Goal: Check status

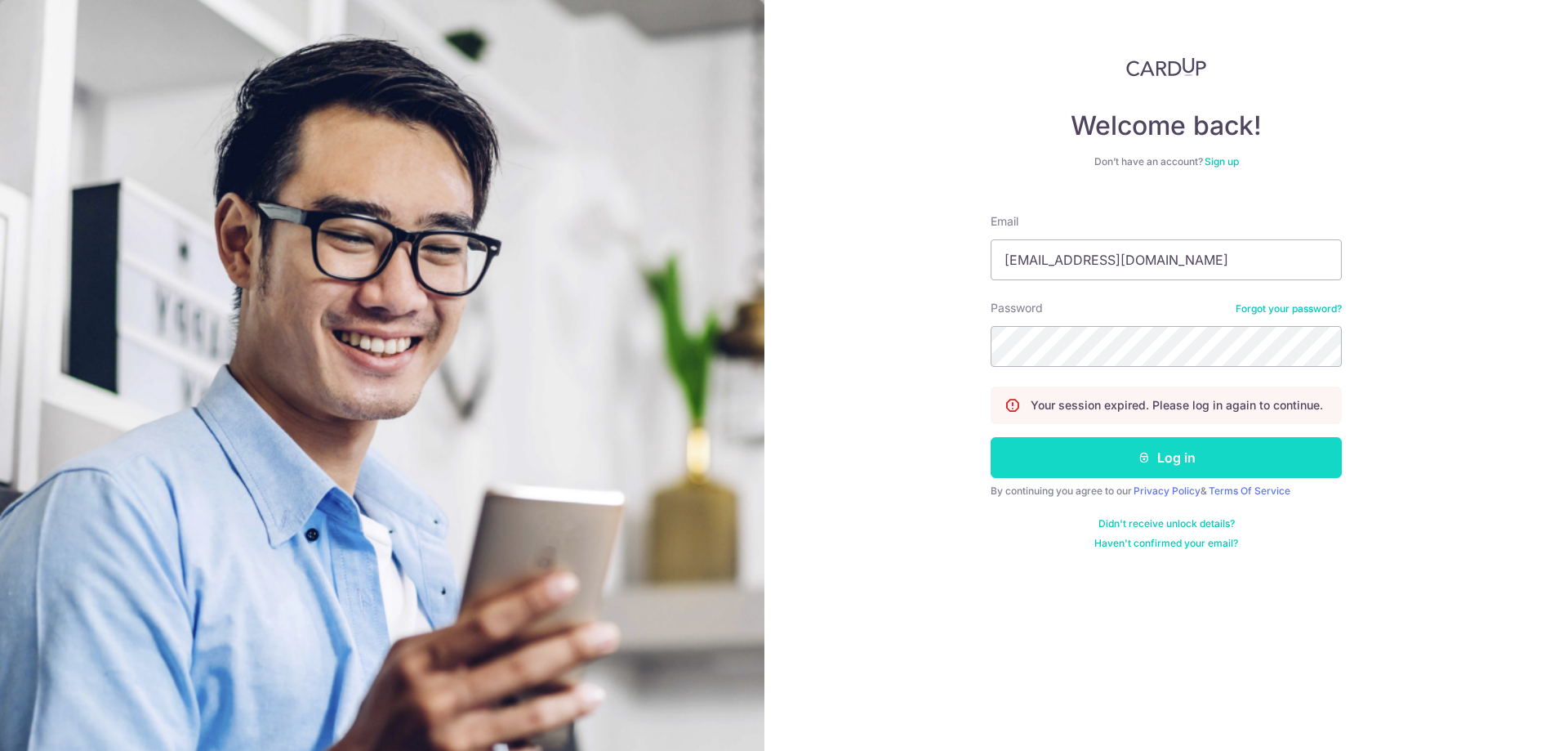
click at [1146, 467] on button "Log in" at bounding box center [1166, 458] width 351 height 41
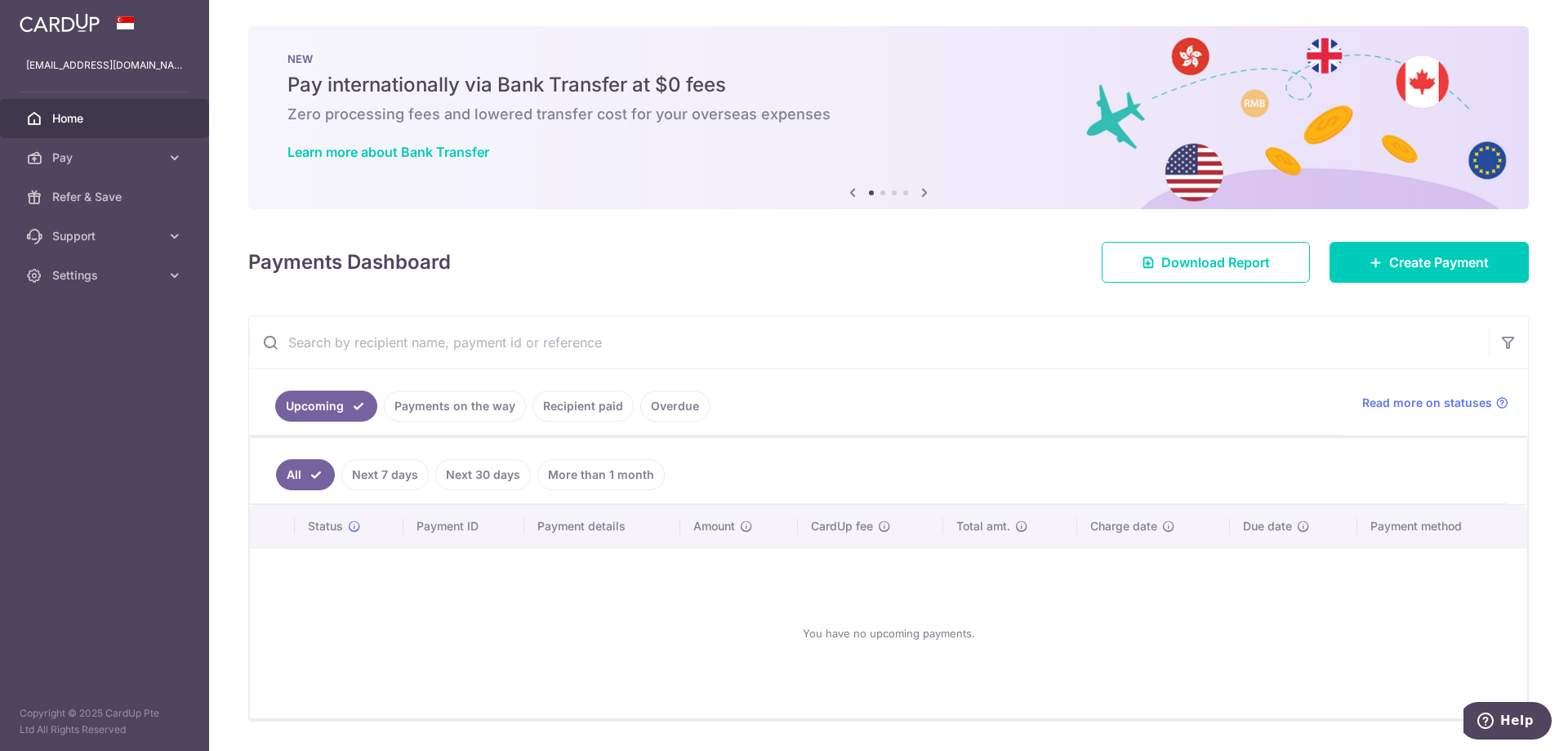
click at [439, 401] on link "Payments on the way" at bounding box center [455, 406] width 142 height 31
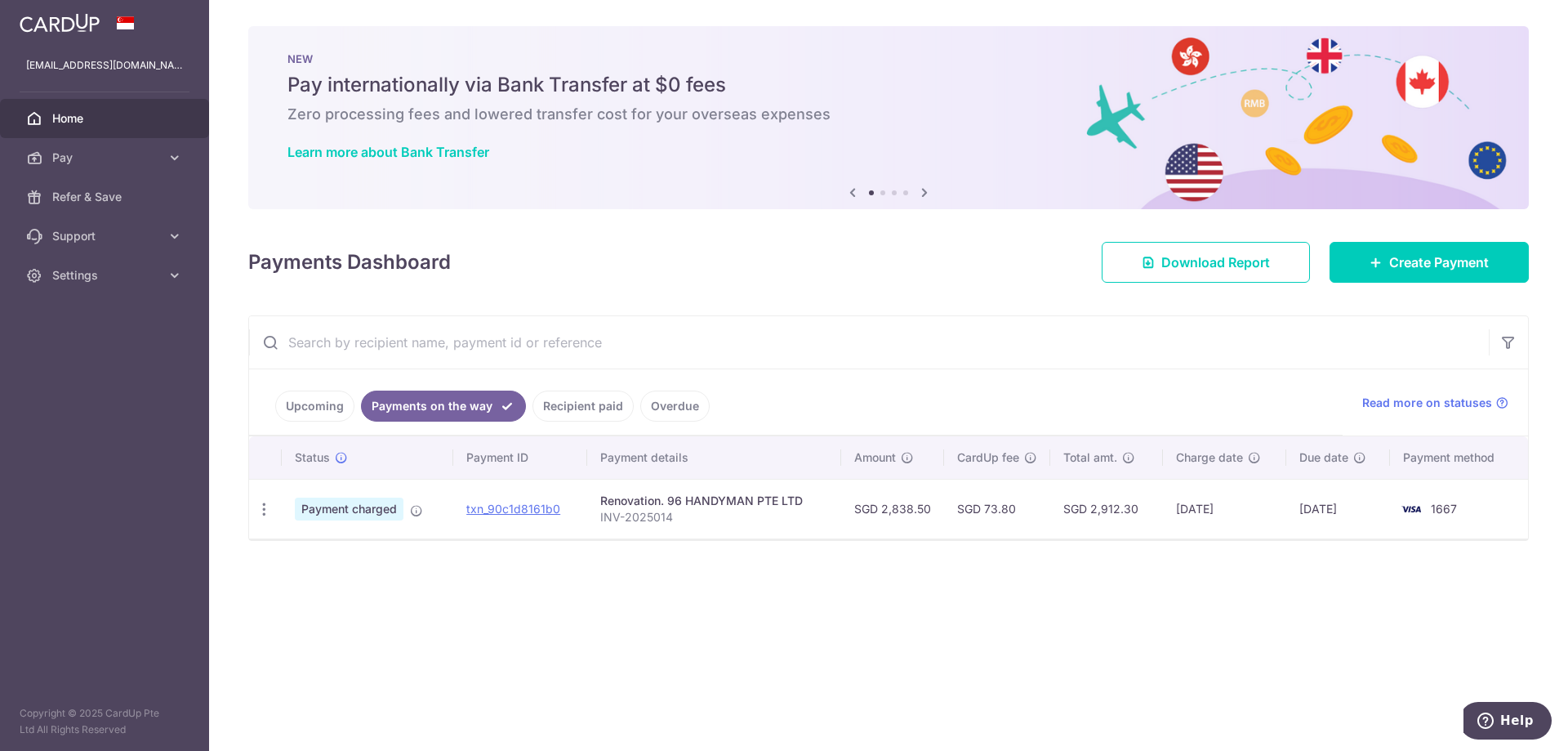
click at [650, 578] on div "× Pause Schedule Pause all future payments in this series Pause just this one p…" at bounding box center [889, 375] width 1359 height 751
click at [275, 400] on li "Upcoming" at bounding box center [314, 406] width 79 height 31
click at [606, 413] on link "Recipient paid" at bounding box center [583, 406] width 101 height 31
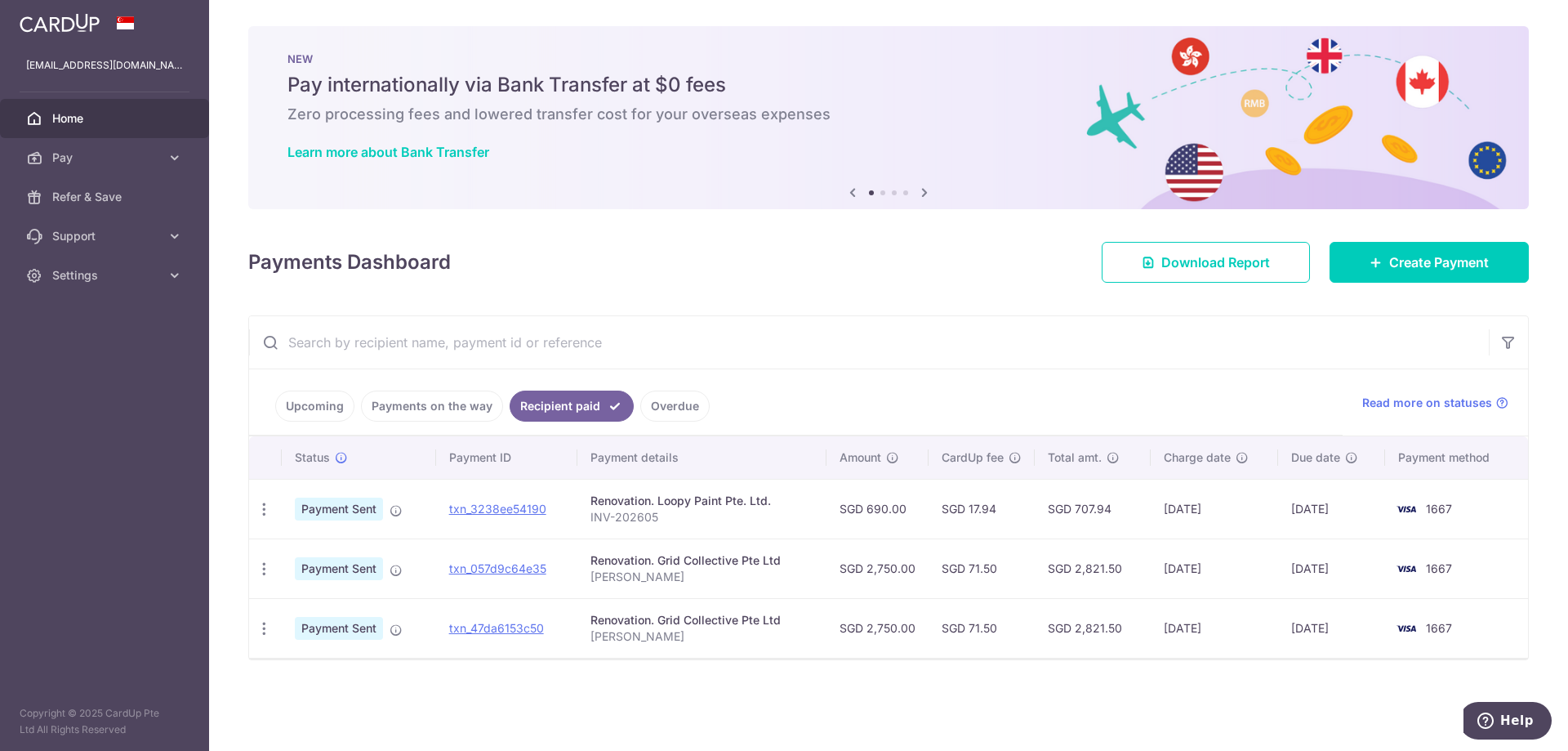
click at [671, 413] on link "Overdue" at bounding box center [675, 406] width 69 height 31
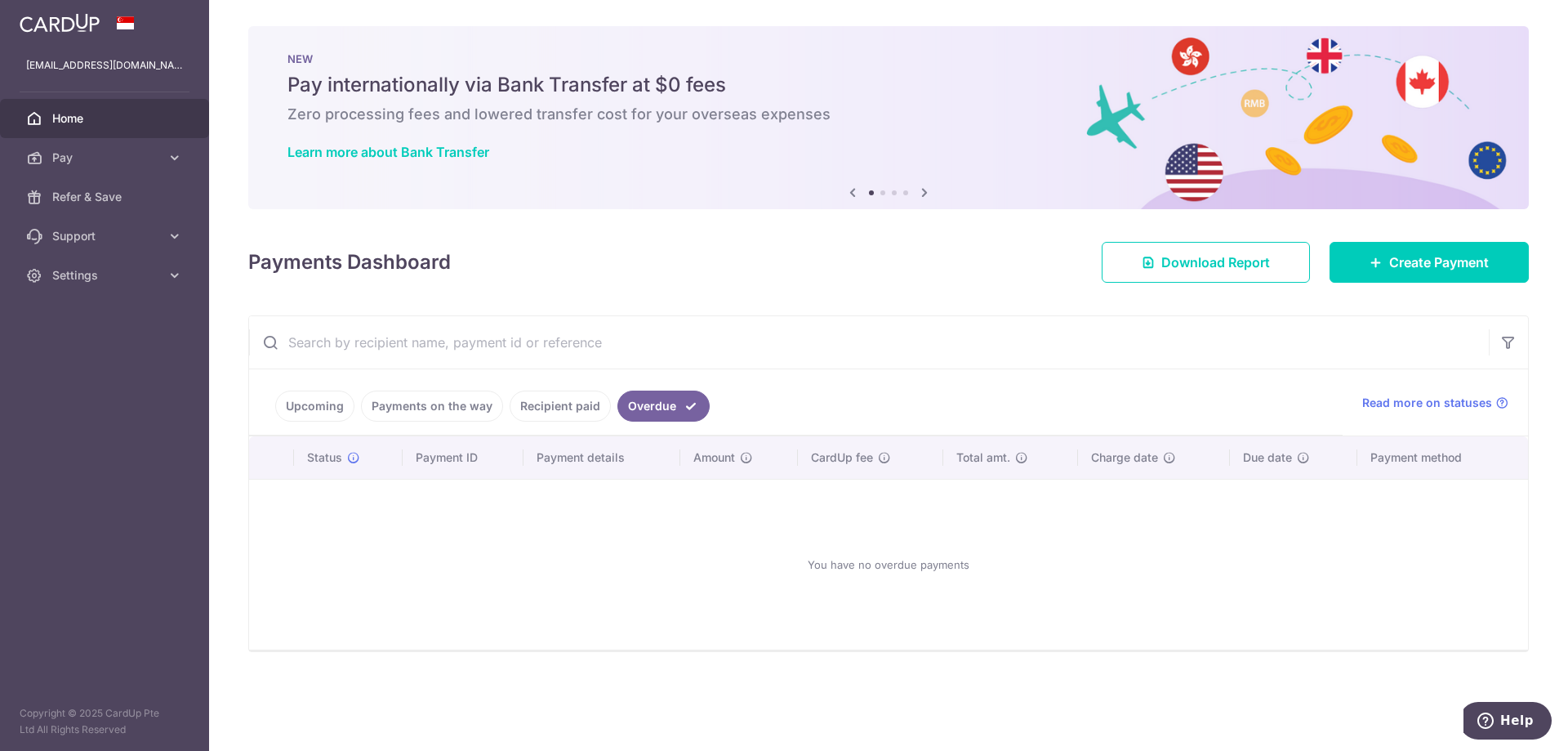
click at [569, 410] on link "Recipient paid" at bounding box center [560, 406] width 101 height 31
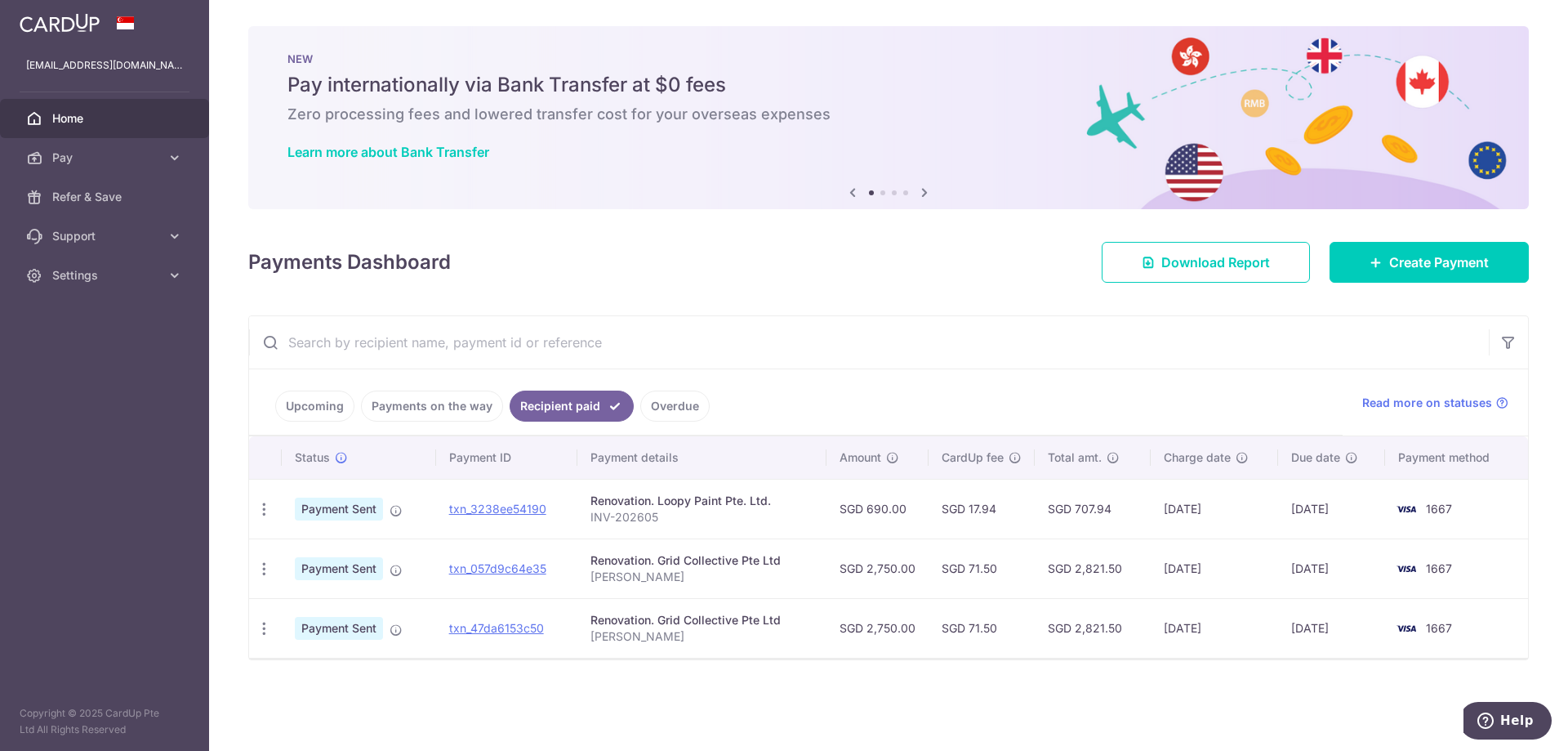
click at [429, 400] on link "Payments on the way" at bounding box center [432, 406] width 142 height 31
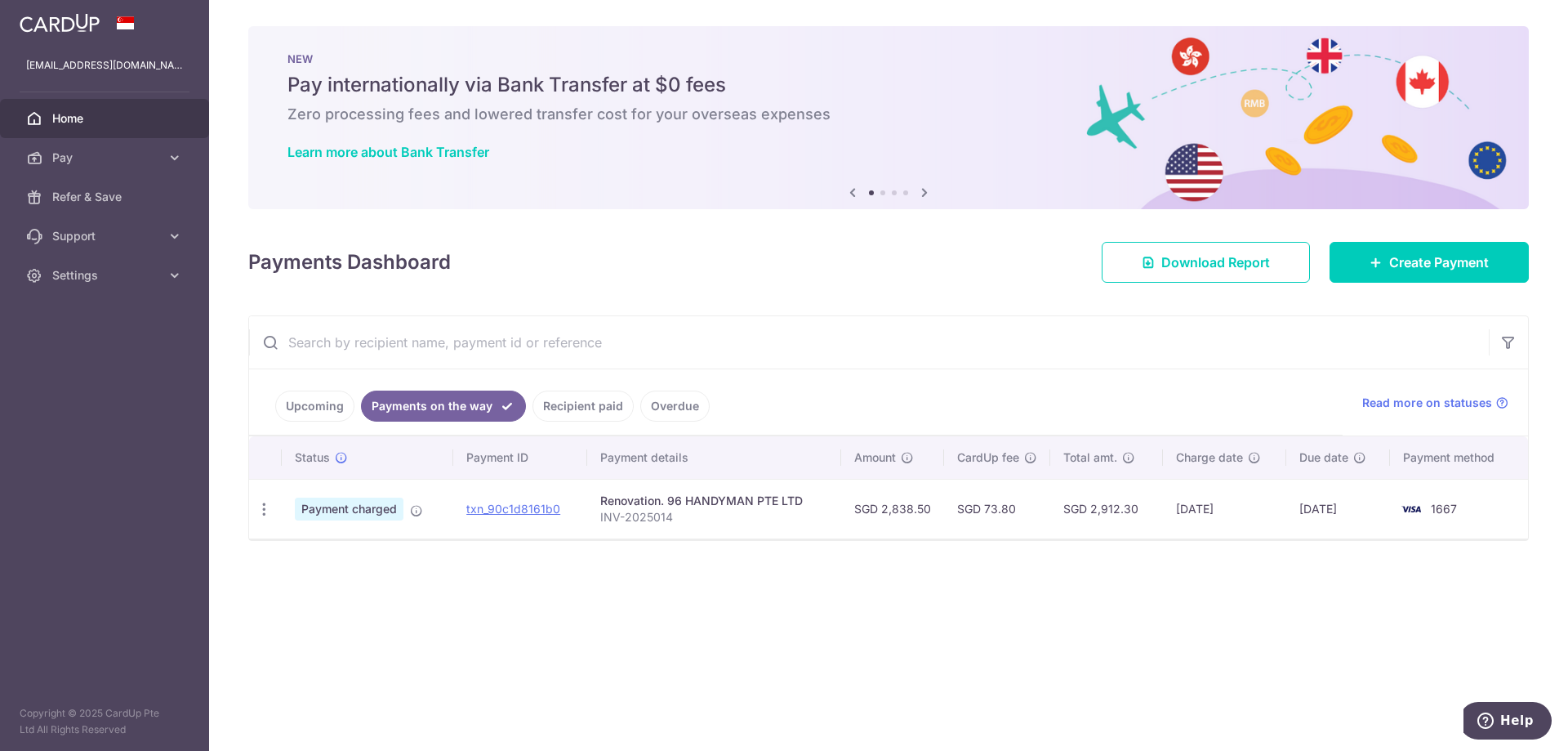
click at [963, 593] on div "× Pause Schedule Pause all future payments in this series Pause just this one p…" at bounding box center [889, 375] width 1359 height 751
